Goal: Communication & Community: Share content

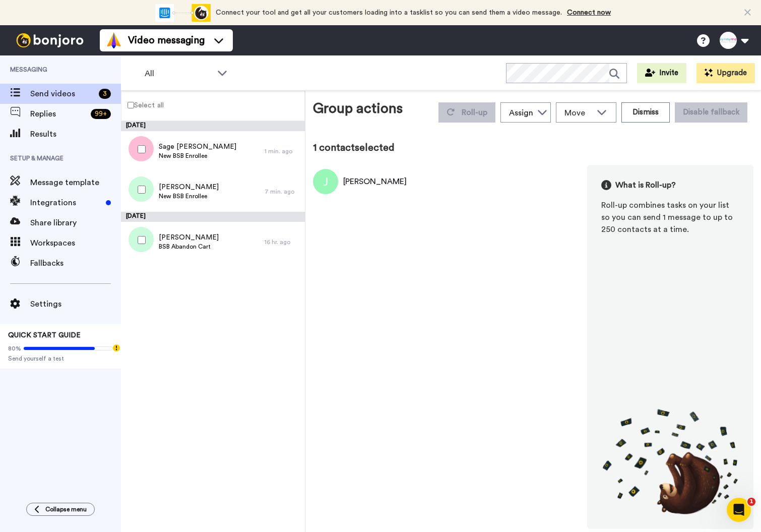
click at [366, 183] on div "[PERSON_NAME]" at bounding box center [375, 181] width 64 height 12
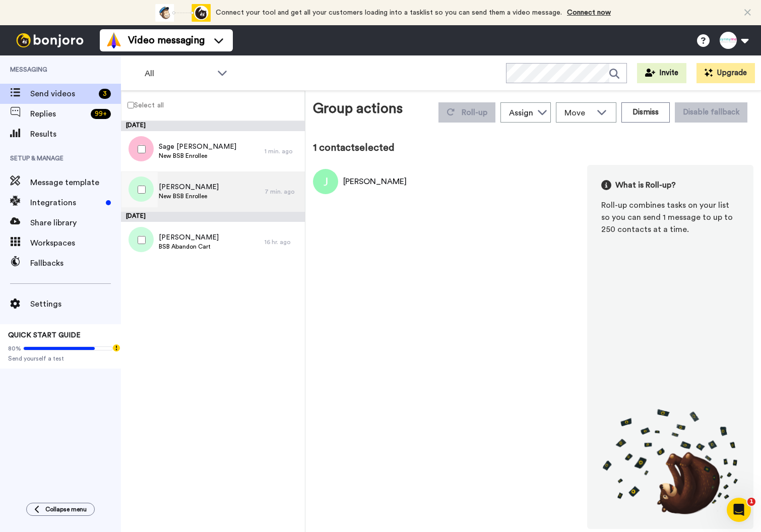
click at [208, 187] on span "[PERSON_NAME]" at bounding box center [189, 187] width 60 height 10
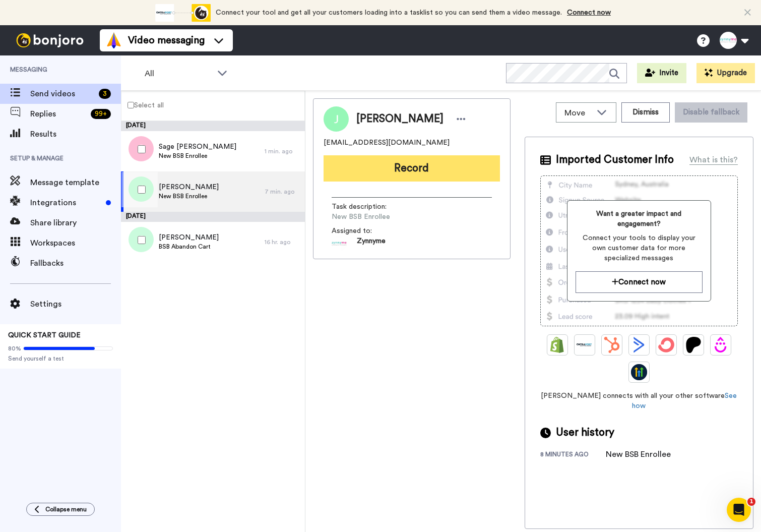
click at [420, 164] on button "Record" at bounding box center [412, 168] width 176 height 26
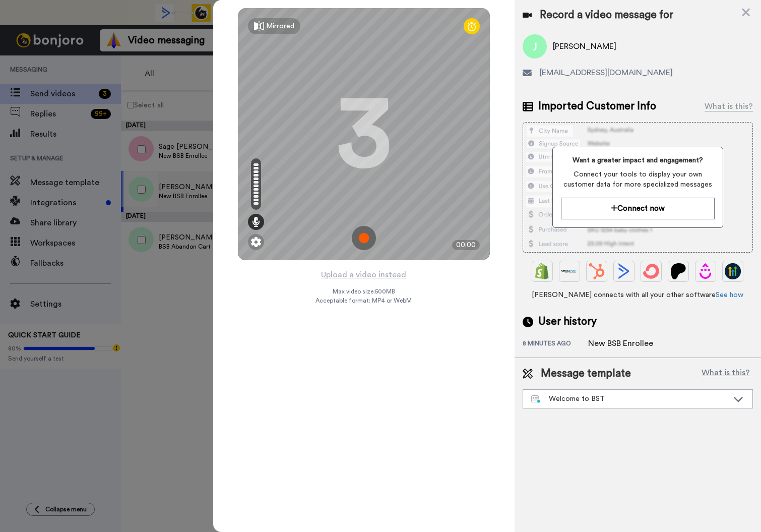
click at [362, 236] on img at bounding box center [364, 238] width 24 height 24
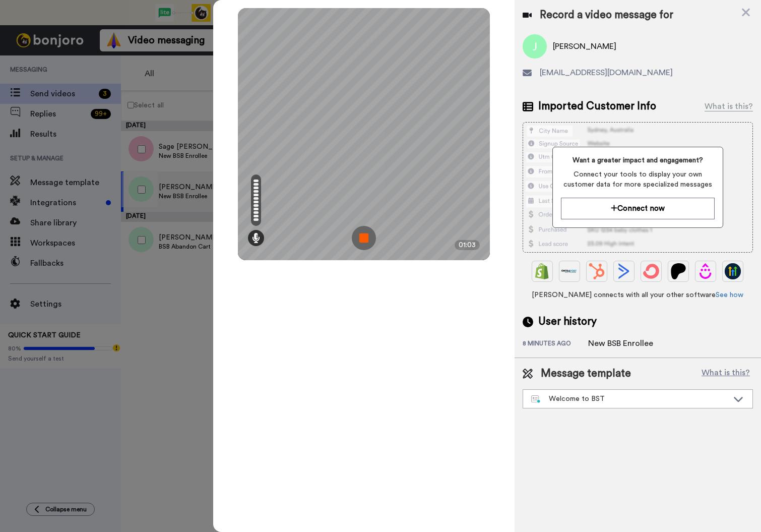
click at [356, 238] on img at bounding box center [364, 238] width 24 height 24
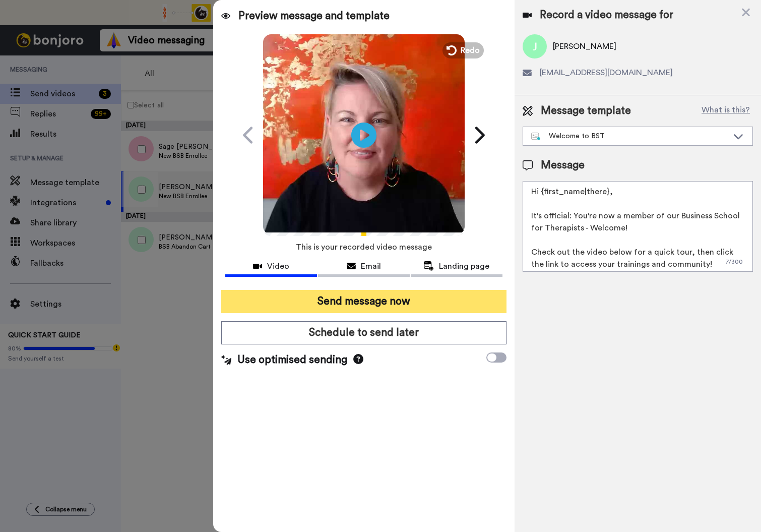
click at [362, 300] on button "Send message now" at bounding box center [363, 301] width 285 height 23
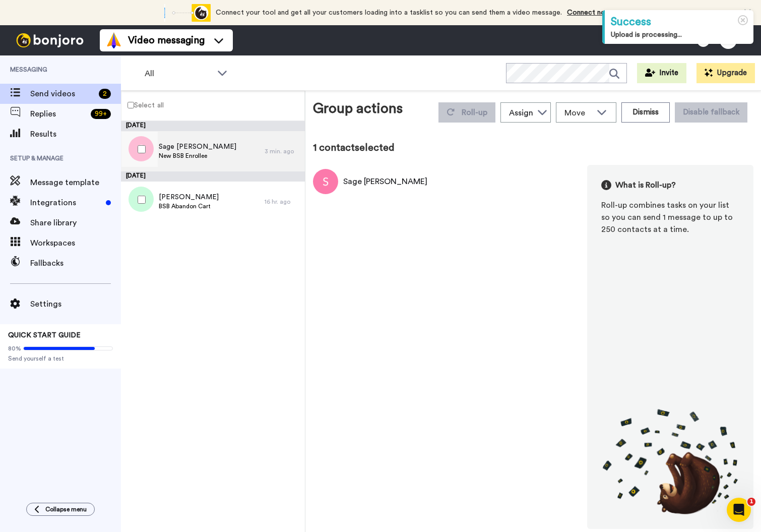
click at [183, 163] on div "Sage Albright New BSB Enrollee" at bounding box center [193, 151] width 144 height 40
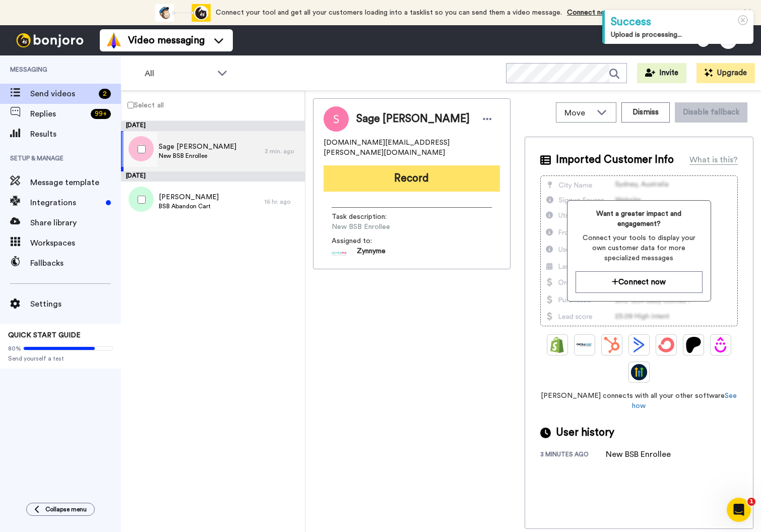
click at [434, 174] on button "Record" at bounding box center [412, 178] width 176 height 26
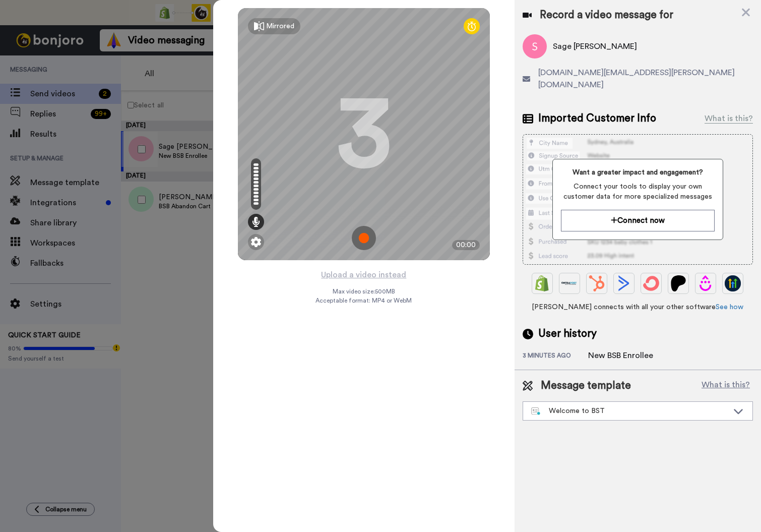
click at [366, 243] on img at bounding box center [364, 238] width 24 height 24
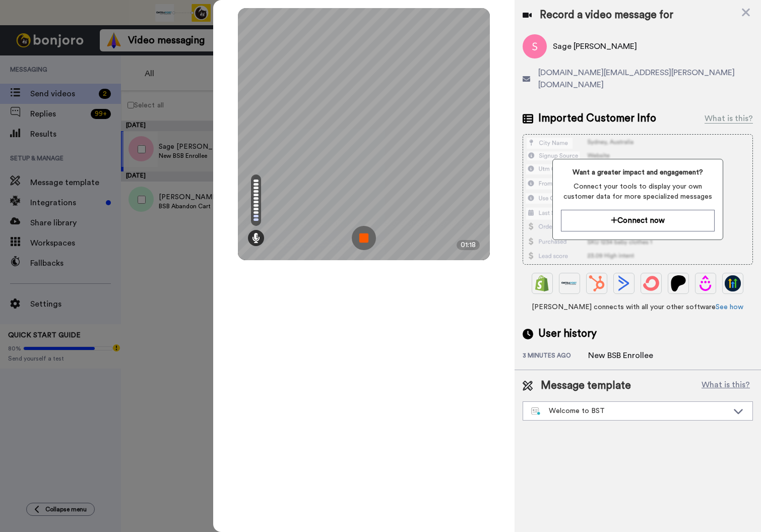
click at [364, 232] on img at bounding box center [364, 238] width 24 height 24
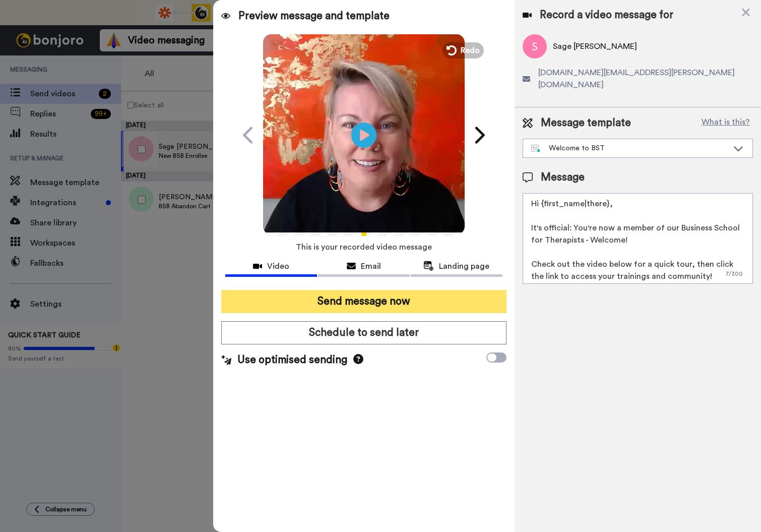
click at [355, 299] on button "Send message now" at bounding box center [363, 301] width 285 height 23
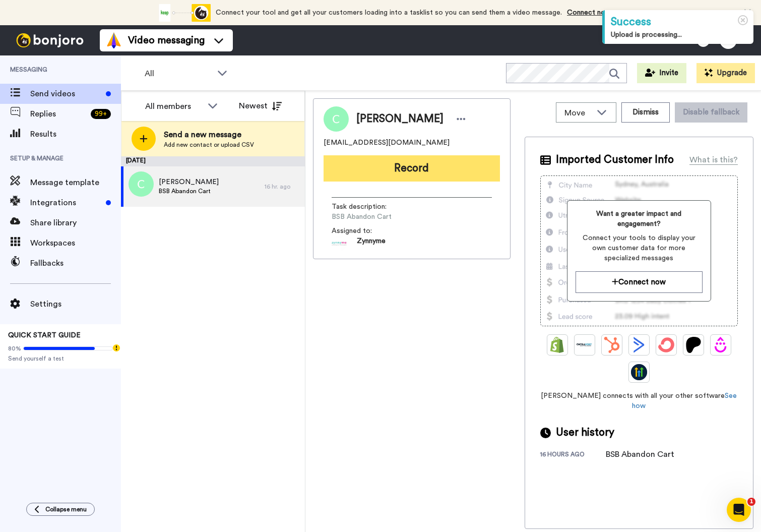
click at [401, 176] on button "Record" at bounding box center [412, 168] width 176 height 26
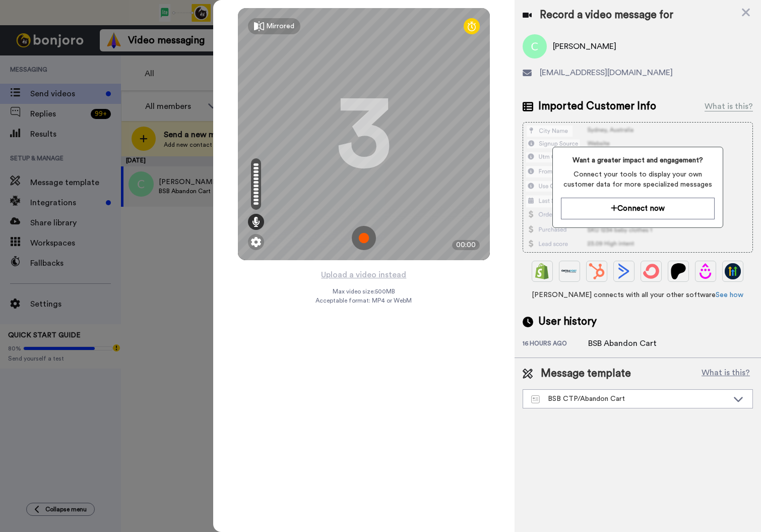
click at [359, 234] on img at bounding box center [364, 238] width 24 height 24
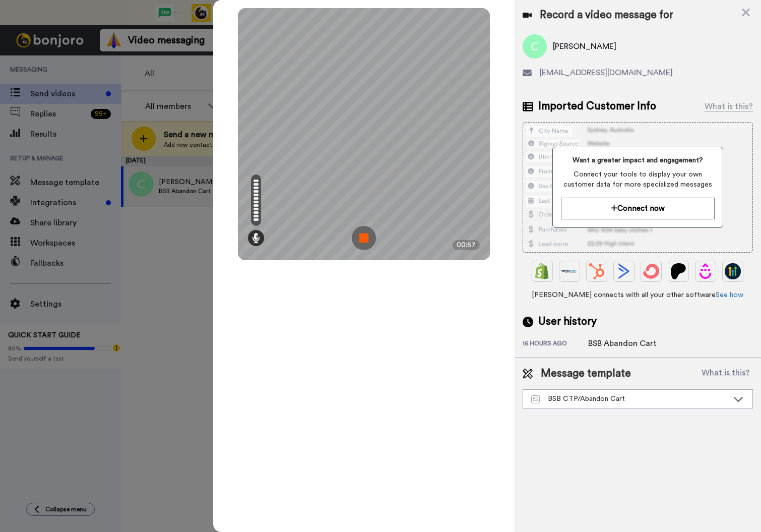
click at [366, 227] on img at bounding box center [364, 238] width 24 height 24
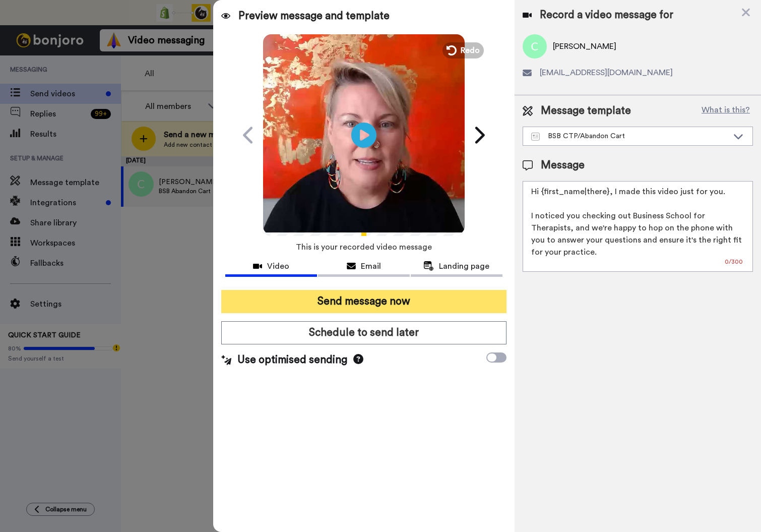
click at [349, 306] on button "Send message now" at bounding box center [363, 301] width 285 height 23
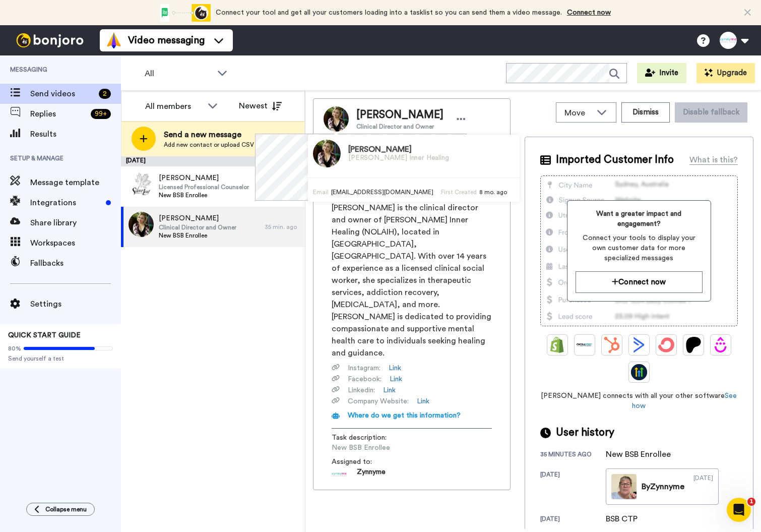
click at [210, 297] on div "[DATE] [PERSON_NAME] Licensed Professional Counselor New BSB Enrollee 34 min. a…" at bounding box center [213, 344] width 184 height 376
